Goal: Information Seeking & Learning: Learn about a topic

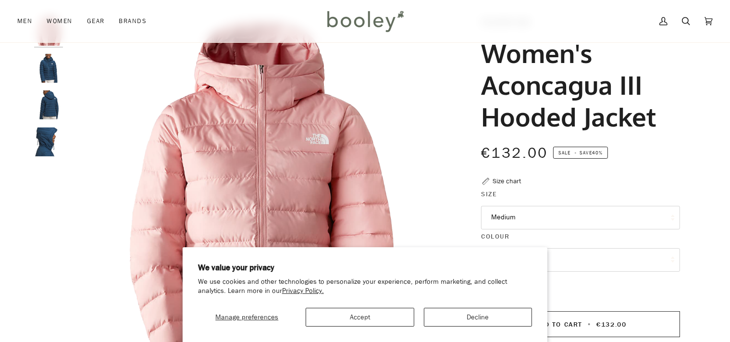
scroll to position [101, 0]
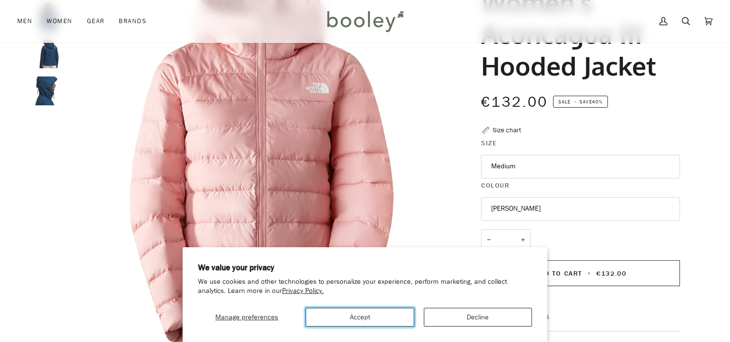
click at [386, 318] on button "Accept" at bounding box center [360, 317] width 109 height 19
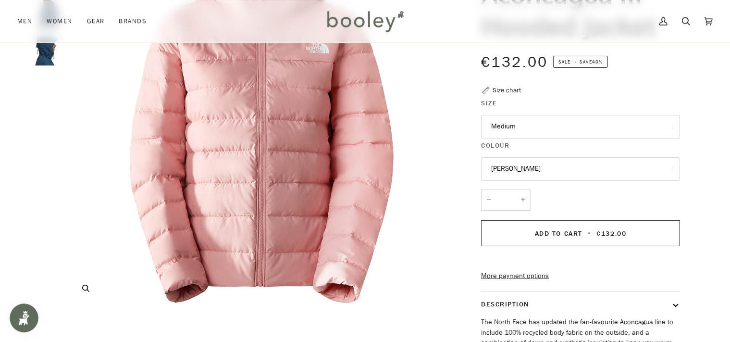
scroll to position [203, 0]
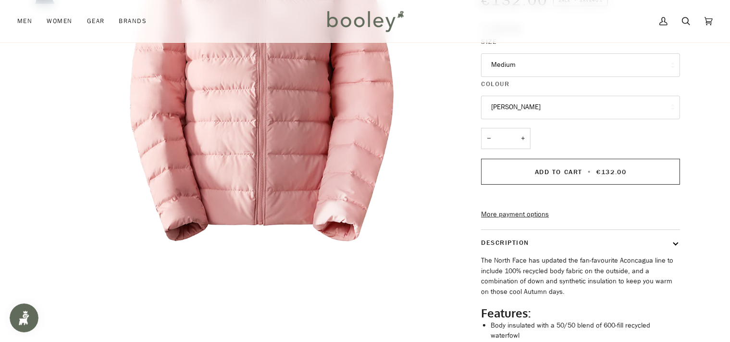
click at [578, 111] on button "[PERSON_NAME]" at bounding box center [580, 108] width 199 height 24
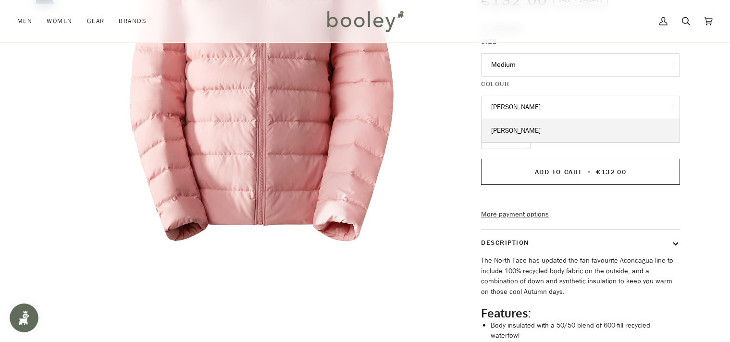
click at [578, 111] on button "[PERSON_NAME]" at bounding box center [580, 108] width 199 height 24
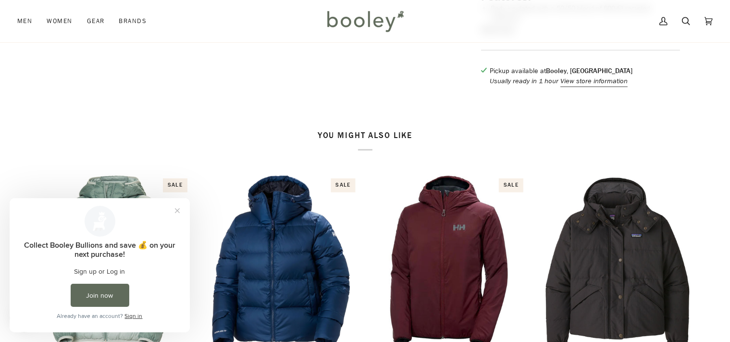
scroll to position [507, 0]
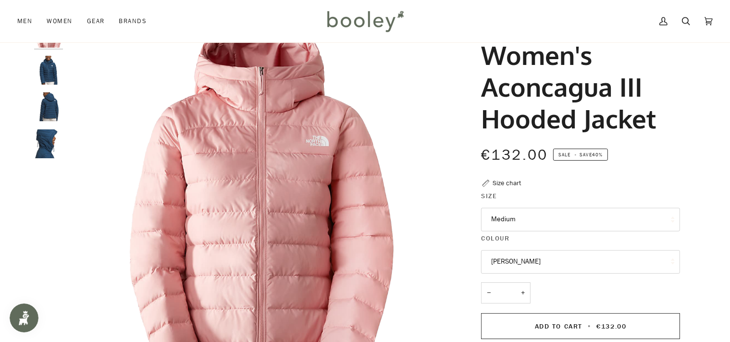
scroll to position [21, 0]
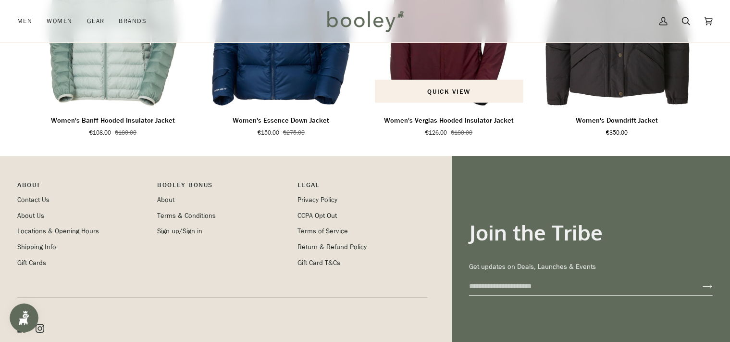
scroll to position [833, 0]
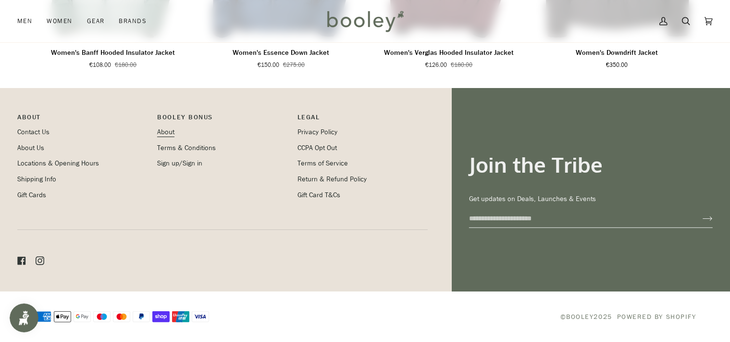
click at [172, 133] on link "About" at bounding box center [165, 131] width 17 height 9
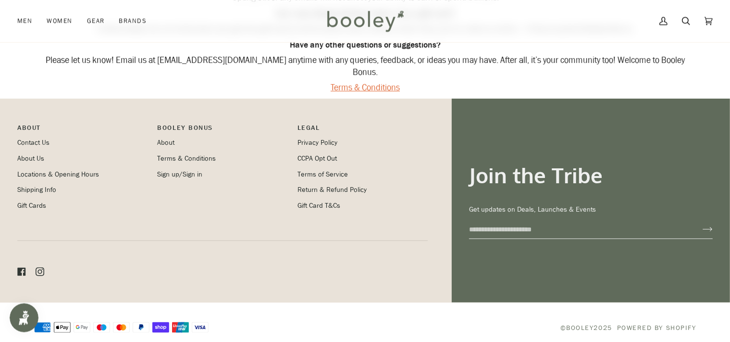
scroll to position [570, 0]
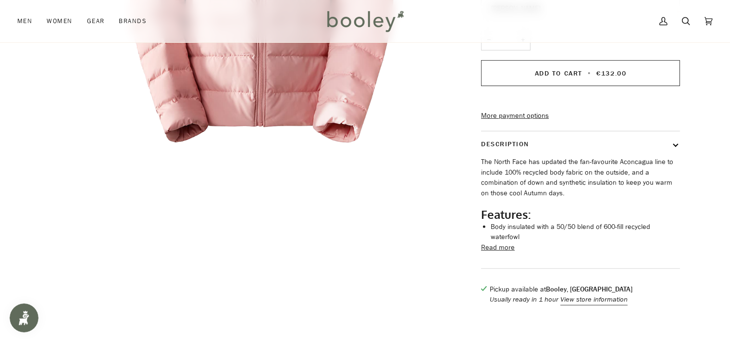
scroll to position [48, 0]
